Goal: Task Accomplishment & Management: Complete application form

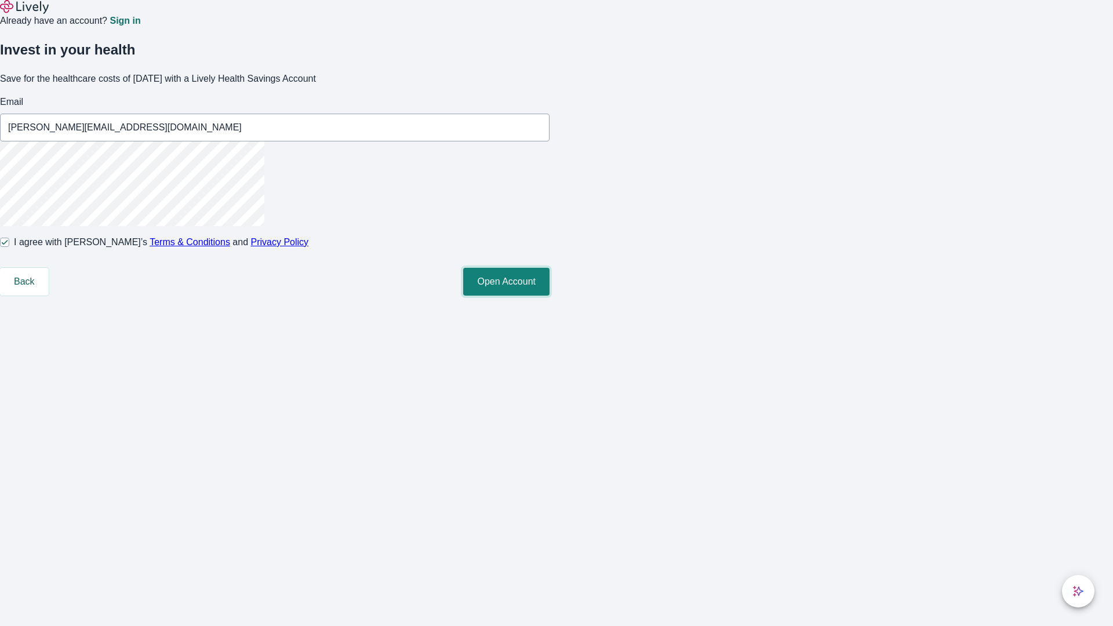
click at [550, 296] on button "Open Account" at bounding box center [506, 282] width 86 height 28
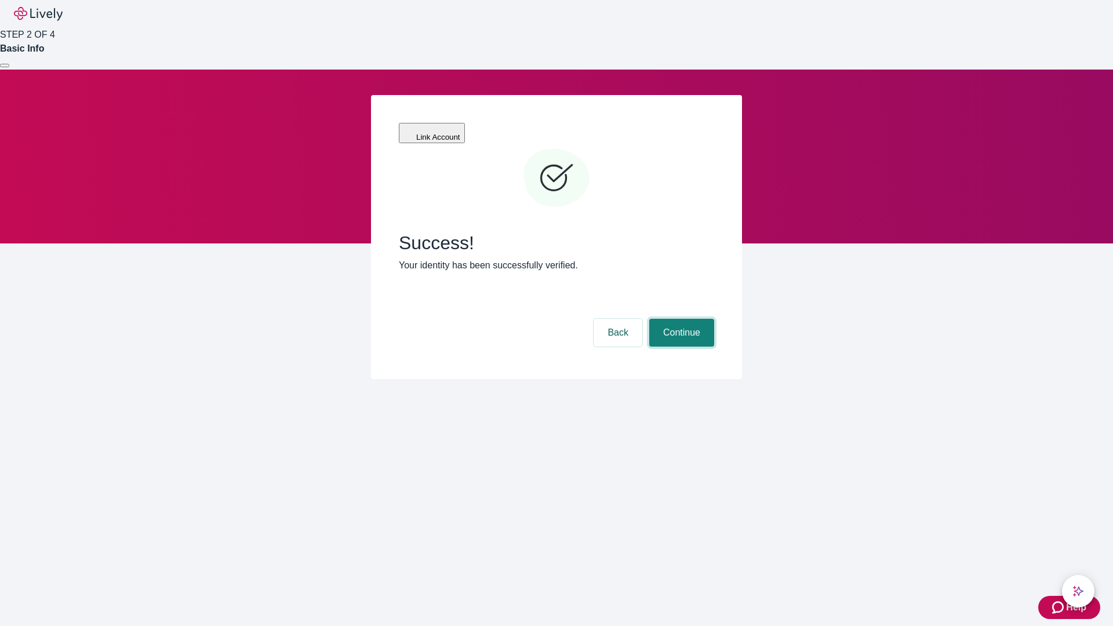
click at [680, 319] on button "Continue" at bounding box center [681, 333] width 65 height 28
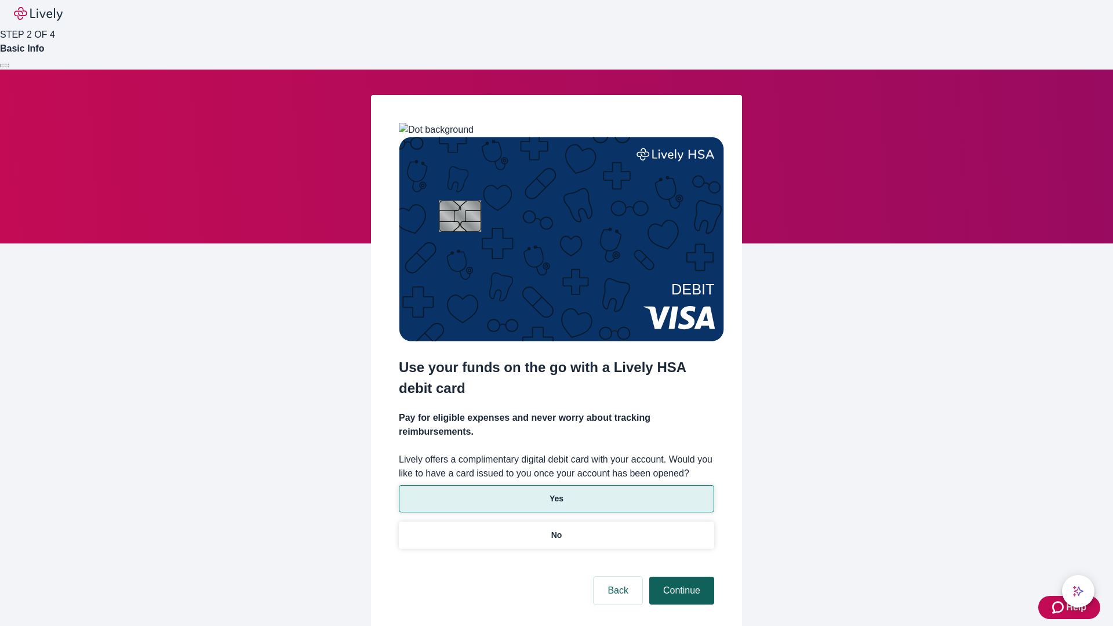
click at [556, 493] on p "Yes" at bounding box center [557, 499] width 14 height 12
click at [680, 577] on button "Continue" at bounding box center [681, 591] width 65 height 28
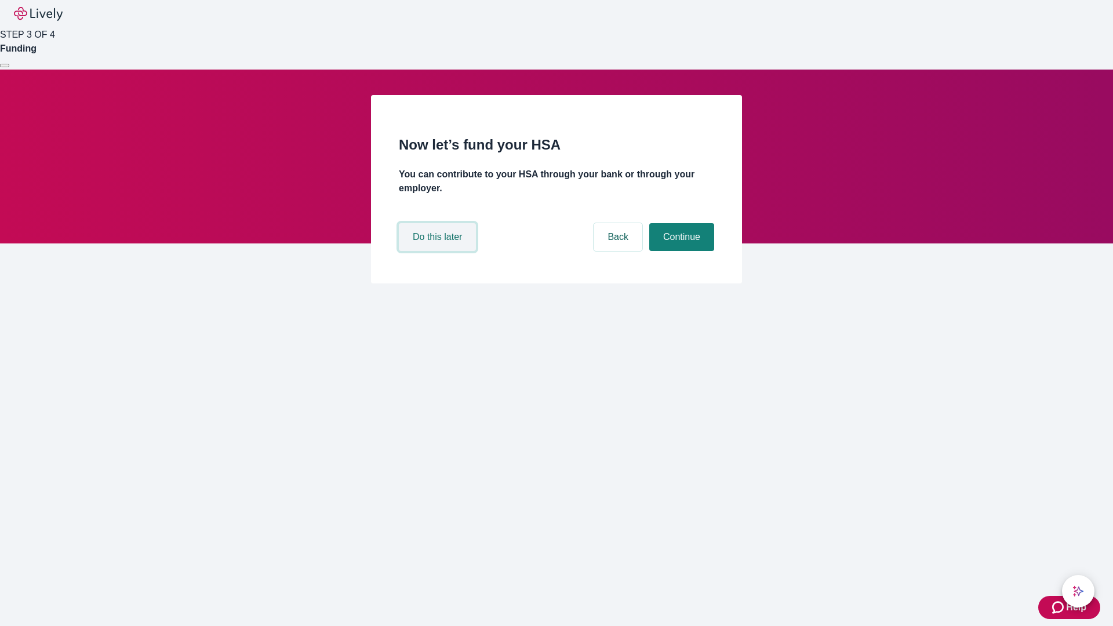
click at [439, 251] on button "Do this later" at bounding box center [437, 237] width 77 height 28
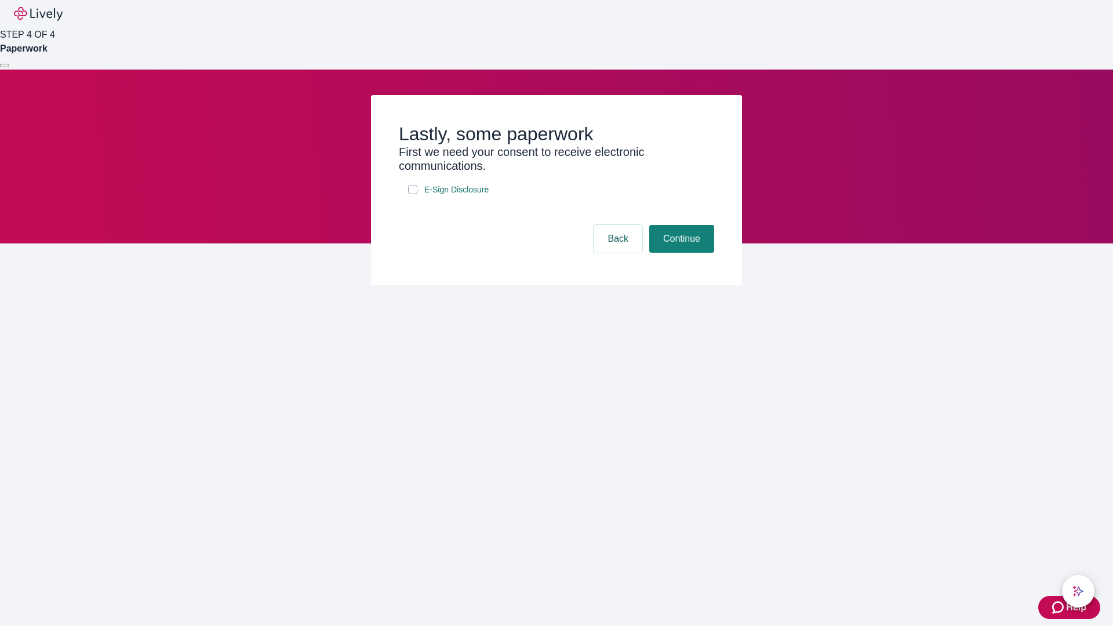
click at [413, 194] on input "E-Sign Disclosure" at bounding box center [412, 189] width 9 height 9
checkbox input "true"
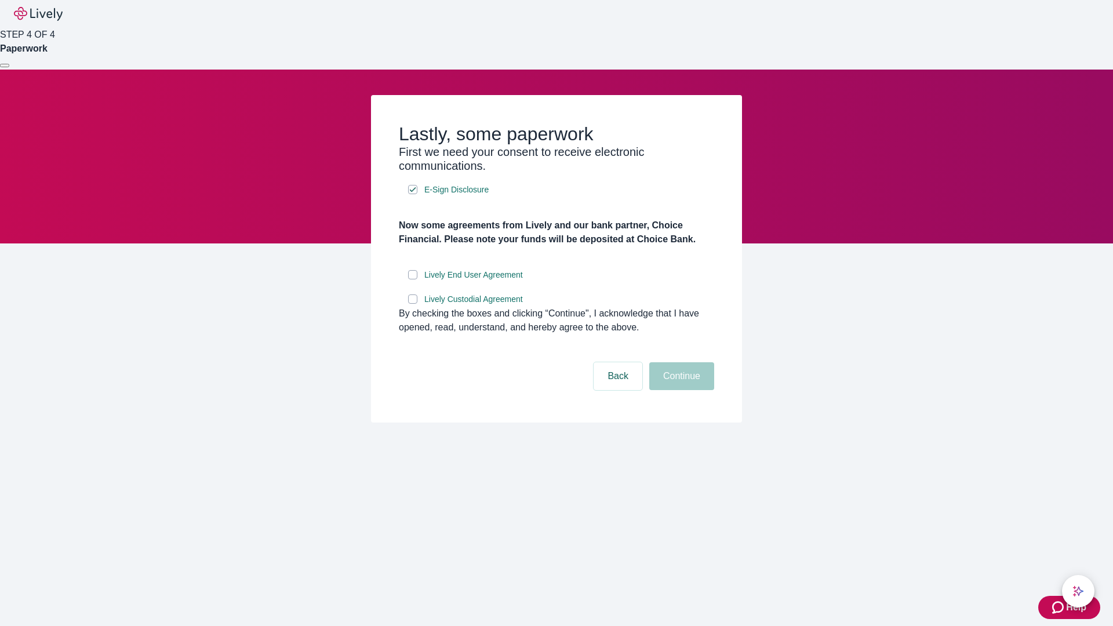
click at [413, 279] on input "Lively End User Agreement" at bounding box center [412, 274] width 9 height 9
checkbox input "true"
click at [413, 304] on input "Lively Custodial Agreement" at bounding box center [412, 299] width 9 height 9
checkbox input "true"
click at [680, 390] on button "Continue" at bounding box center [681, 376] width 65 height 28
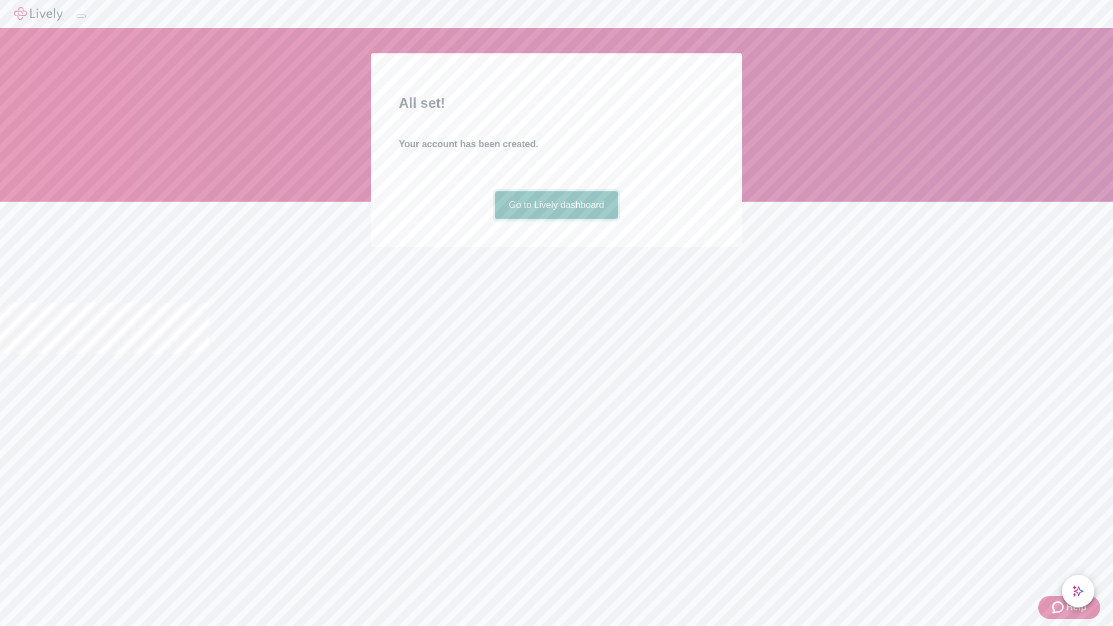
click at [556, 219] on link "Go to Lively dashboard" at bounding box center [556, 205] width 123 height 28
